Goal: Task Accomplishment & Management: Manage account settings

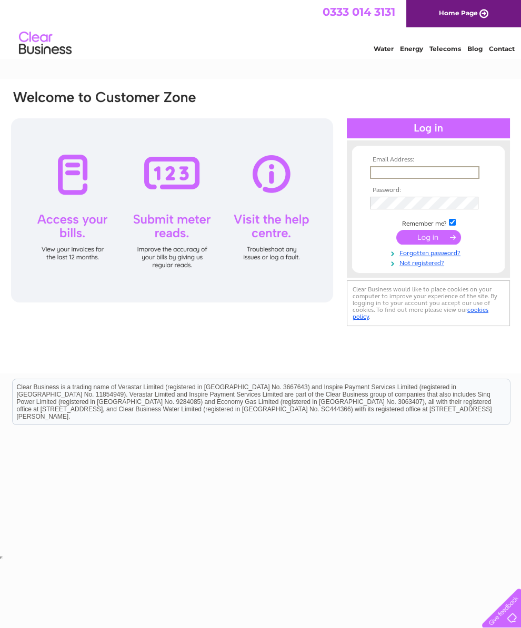
click at [442, 119] on div at bounding box center [428, 128] width 163 height 20
click at [429, 134] on div at bounding box center [428, 128] width 163 height 20
click at [424, 129] on div at bounding box center [428, 128] width 163 height 20
click at [384, 127] on div at bounding box center [428, 128] width 163 height 20
click at [426, 243] on input "submit" at bounding box center [428, 236] width 65 height 15
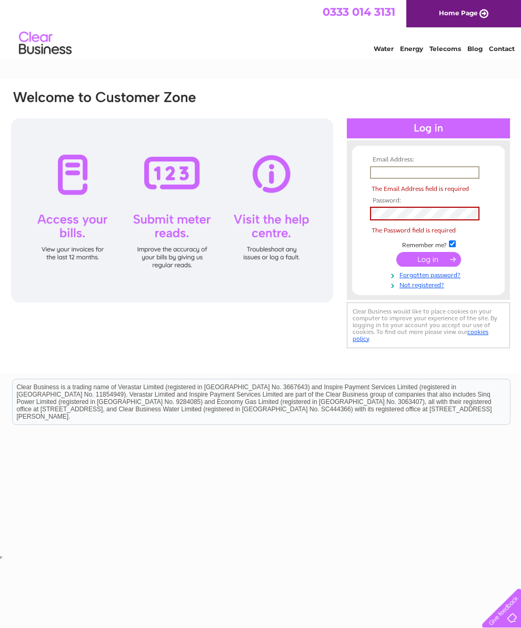
click at [430, 267] on input "submit" at bounding box center [428, 259] width 65 height 15
click at [437, 17] on link "Home Page" at bounding box center [463, 13] width 115 height 27
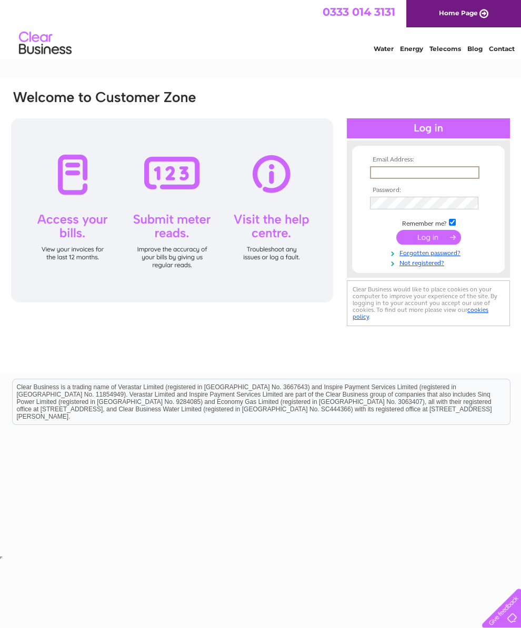
click at [425, 139] on div "Email Address: Password:" at bounding box center [428, 223] width 163 height 210
click at [424, 138] on div "Email Address: Password:" at bounding box center [428, 222] width 163 height 209
click at [412, 238] on input "submit" at bounding box center [428, 236] width 65 height 15
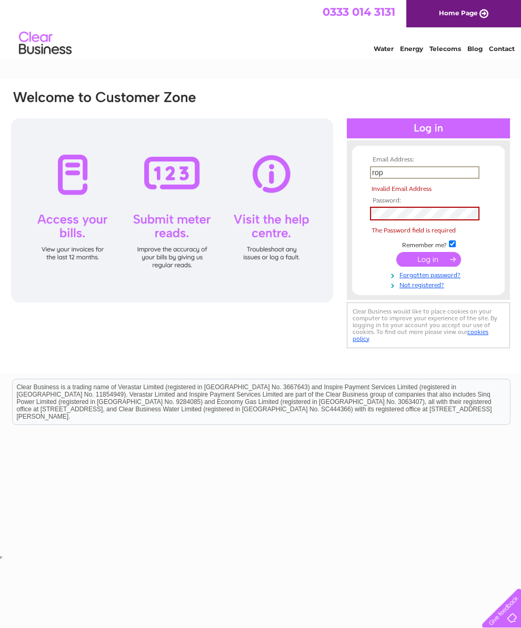
type input "rop"
click at [467, 365] on div "Email Address: rop Invalid Email Address Password: The Password field is requir…" at bounding box center [260, 226] width 521 height 294
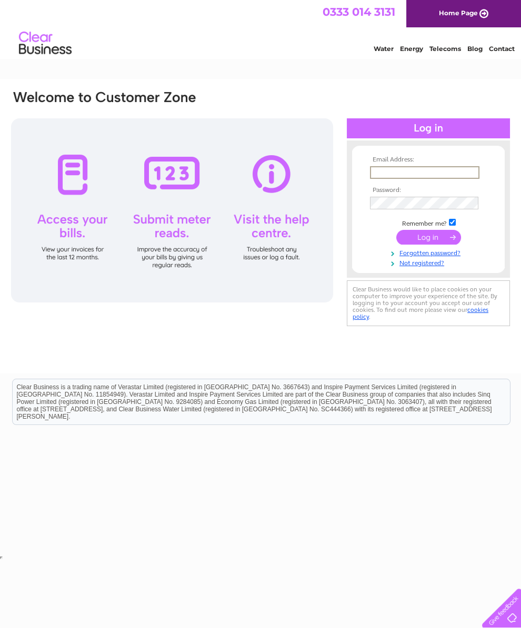
type input "ronaldwalexander@btinternet.com"
click at [428, 241] on input "submit" at bounding box center [428, 237] width 65 height 15
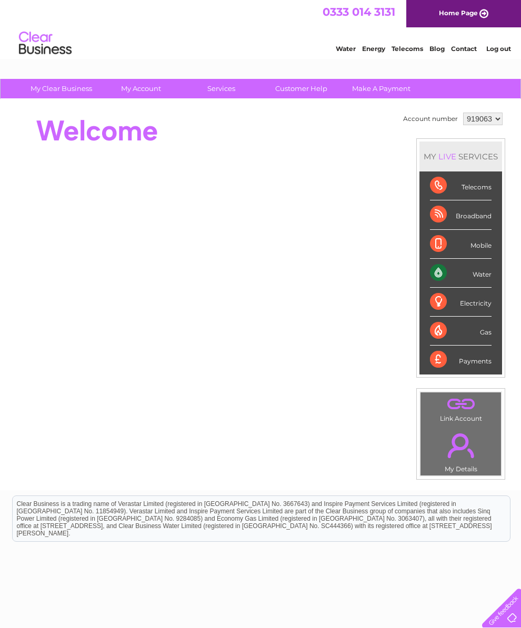
click at [450, 276] on div "Water" at bounding box center [461, 273] width 62 height 29
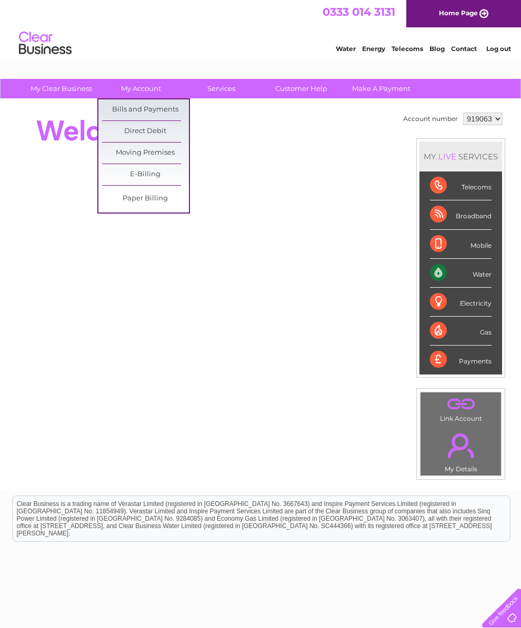
click at [157, 159] on link "Moving Premises" at bounding box center [145, 152] width 87 height 21
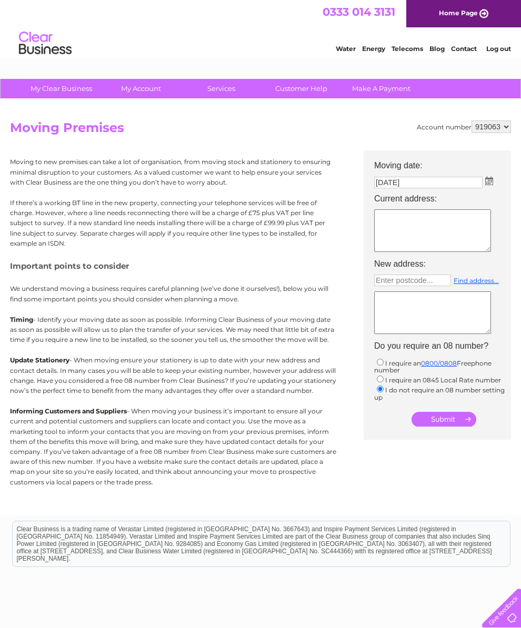
click at [117, 415] on b "Informing Customers and Suppliers" at bounding box center [68, 411] width 117 height 8
click at [470, 404] on td "I require an 0800/0808 Freephone number I require an 0845 Local Rate number I d…" at bounding box center [442, 378] width 147 height 49
click at [454, 404] on td "I require an 0800/0808 Freephone number I require an 0845 Local Rate number I d…" at bounding box center [442, 378] width 147 height 49
click at [359, 515] on div "Account number 919063 Moving Premises Moving to new premises can take a lot of …" at bounding box center [260, 307] width 521 height 416
click at [372, 533] on div "Clear Business is a trading name of Verastar Limited (registered in [GEOGRAPHIC…" at bounding box center [261, 543] width 497 height 45
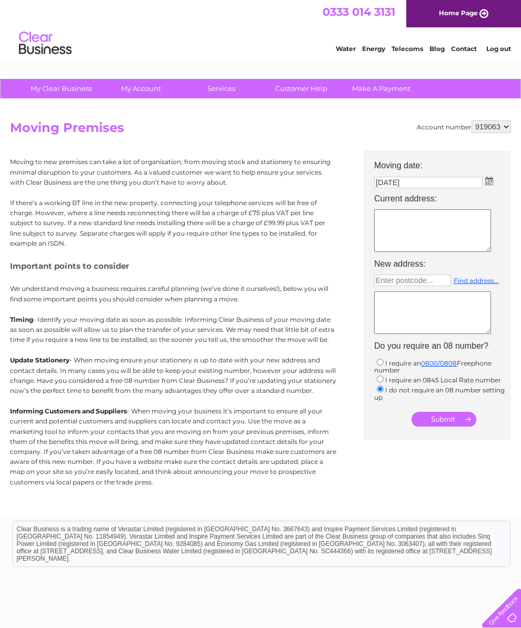
click at [374, 536] on div "Clear Business is a trading name of Verastar Limited (registered in [GEOGRAPHIC…" at bounding box center [261, 543] width 497 height 45
click at [413, 563] on div "Clear Business is a trading name of Verastar Limited (registered in [GEOGRAPHIC…" at bounding box center [261, 543] width 497 height 45
click at [292, 98] on link "Customer Help" at bounding box center [301, 88] width 87 height 19
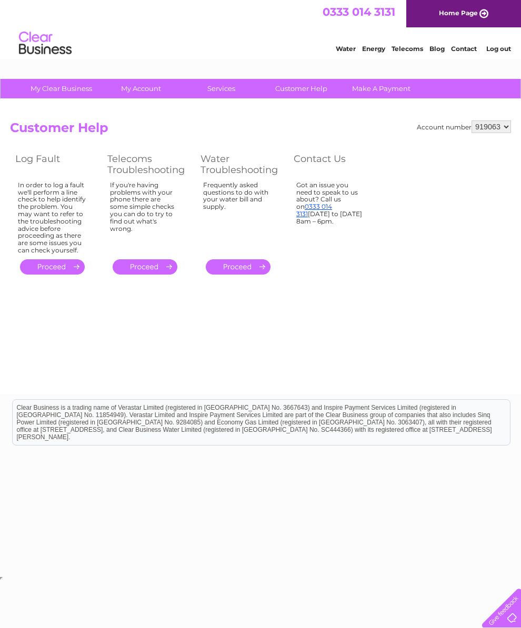
click at [234, 274] on link "." at bounding box center [238, 266] width 65 height 15
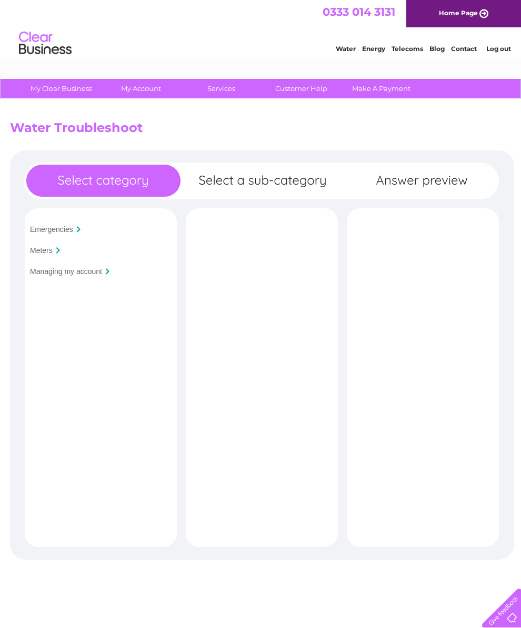
click at [48, 254] on input "Meters" at bounding box center [41, 250] width 23 height 8
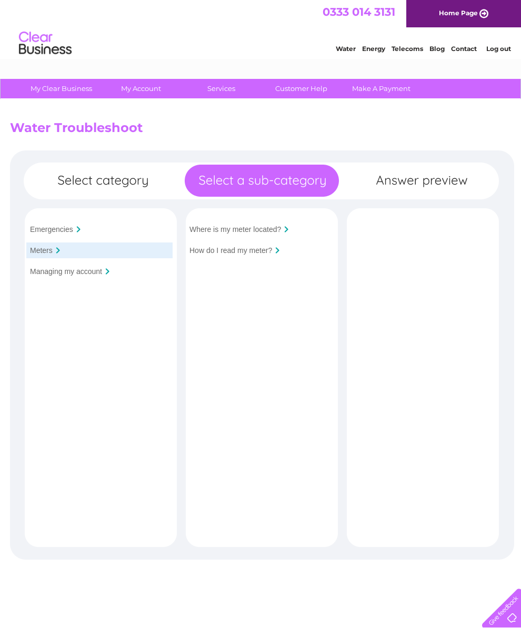
click at [306, 94] on link "Customer Help" at bounding box center [301, 88] width 87 height 19
